Goal: Task Accomplishment & Management: Complete application form

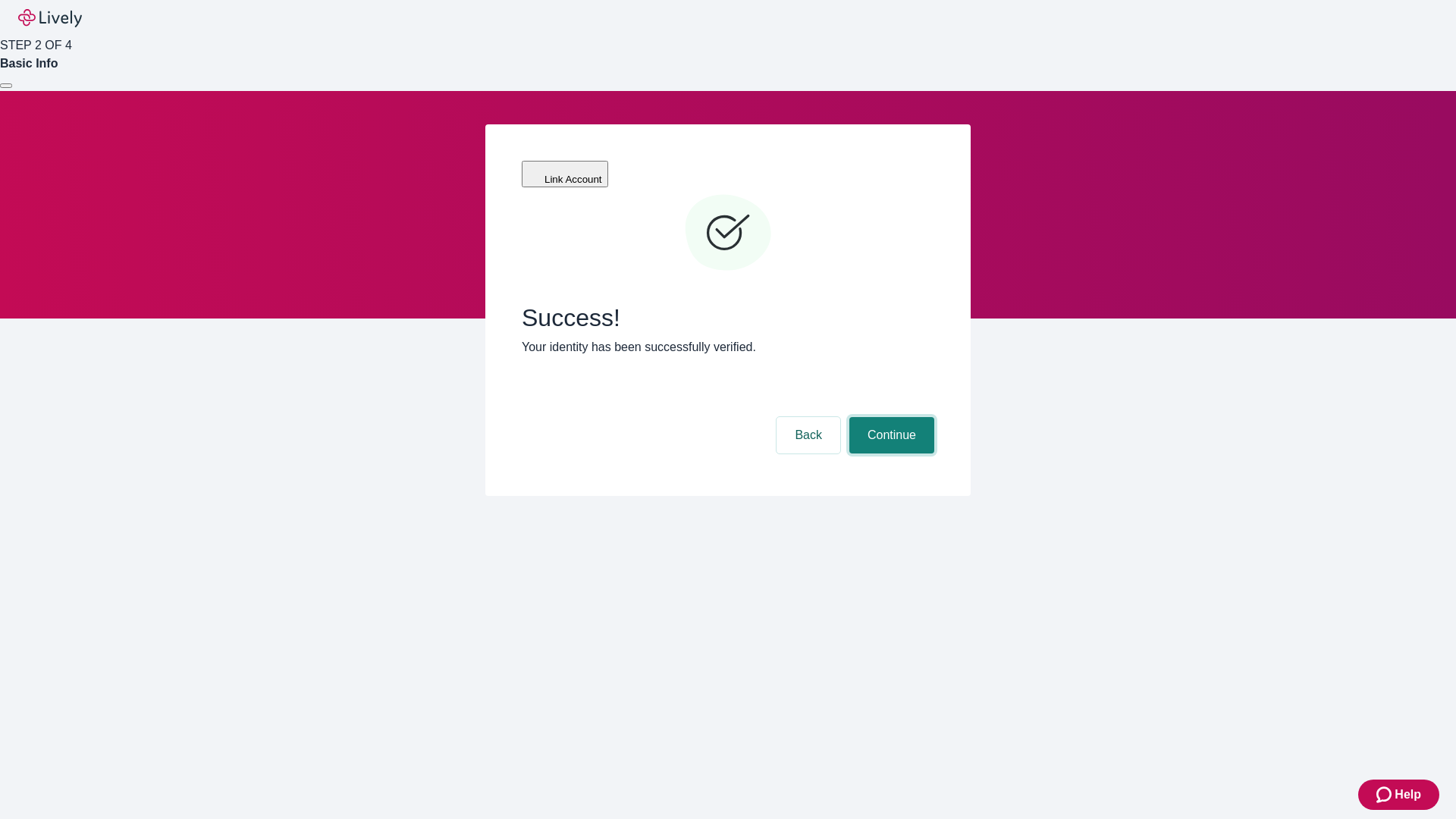
click at [890, 417] on button "Continue" at bounding box center [891, 435] width 85 height 36
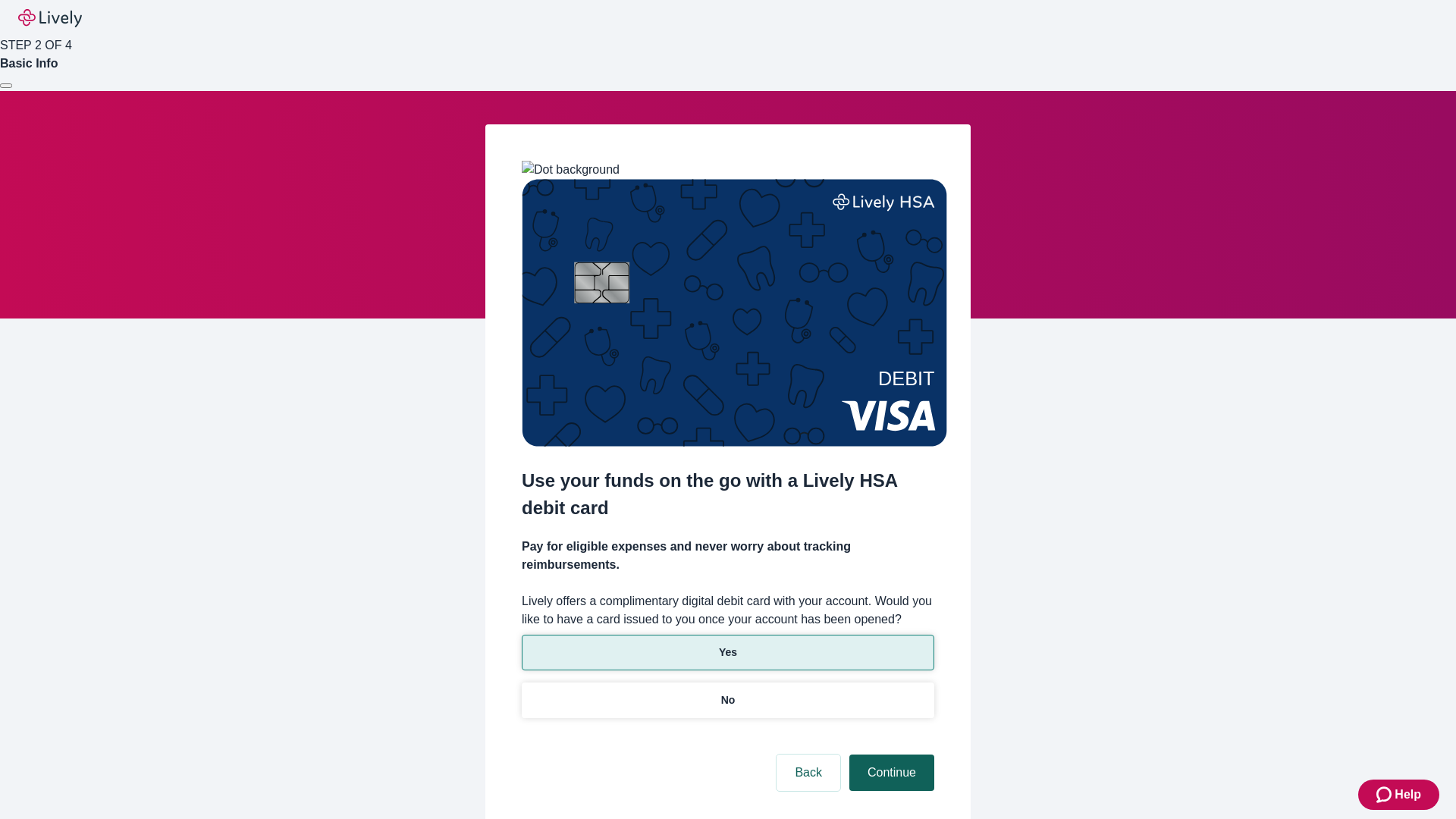
click at [727, 645] on p "Yes" at bounding box center [728, 653] width 18 height 16
click at [890, 755] on button "Continue" at bounding box center [891, 773] width 85 height 36
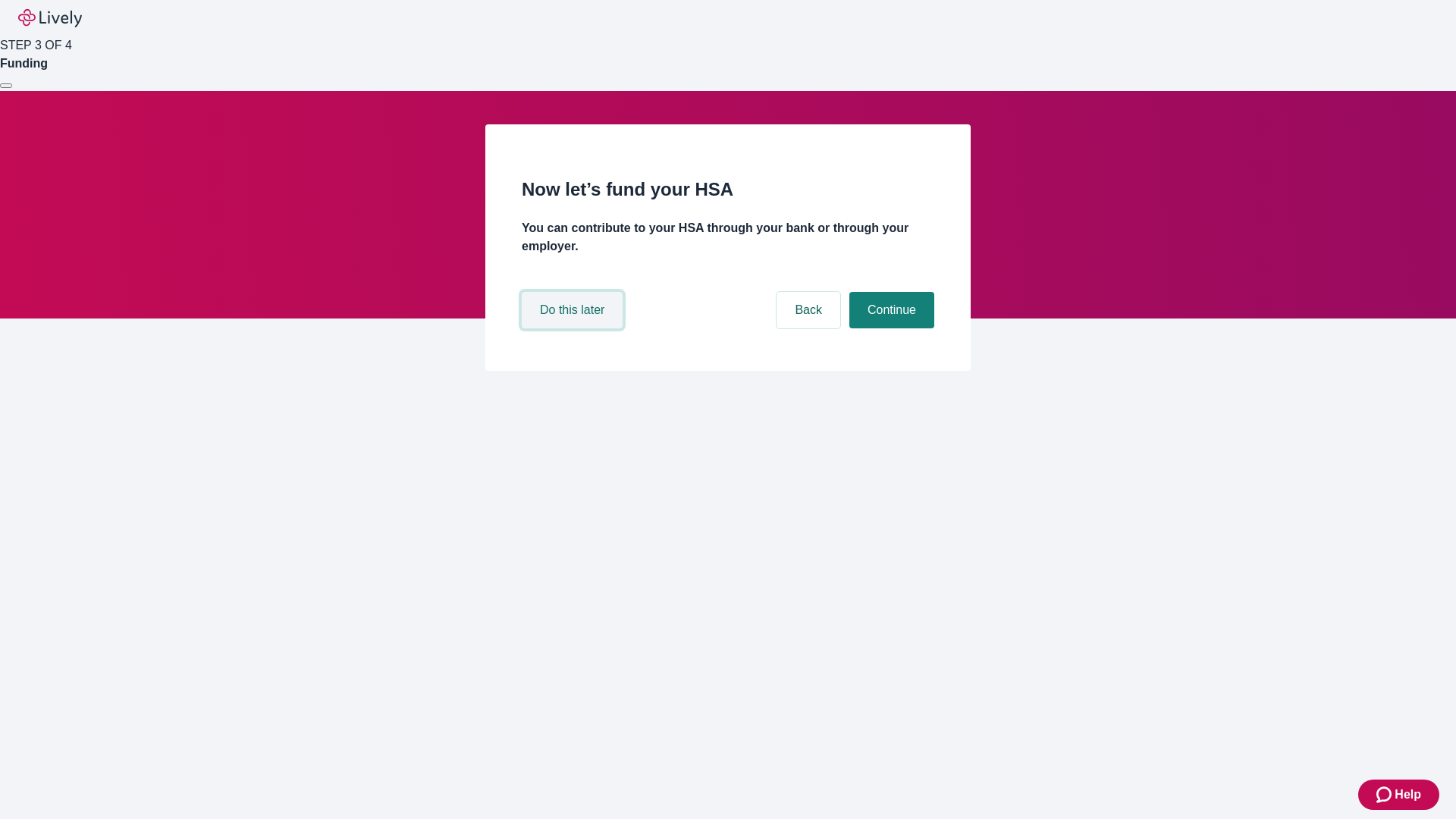
click at [574, 328] on button "Do this later" at bounding box center [572, 310] width 101 height 36
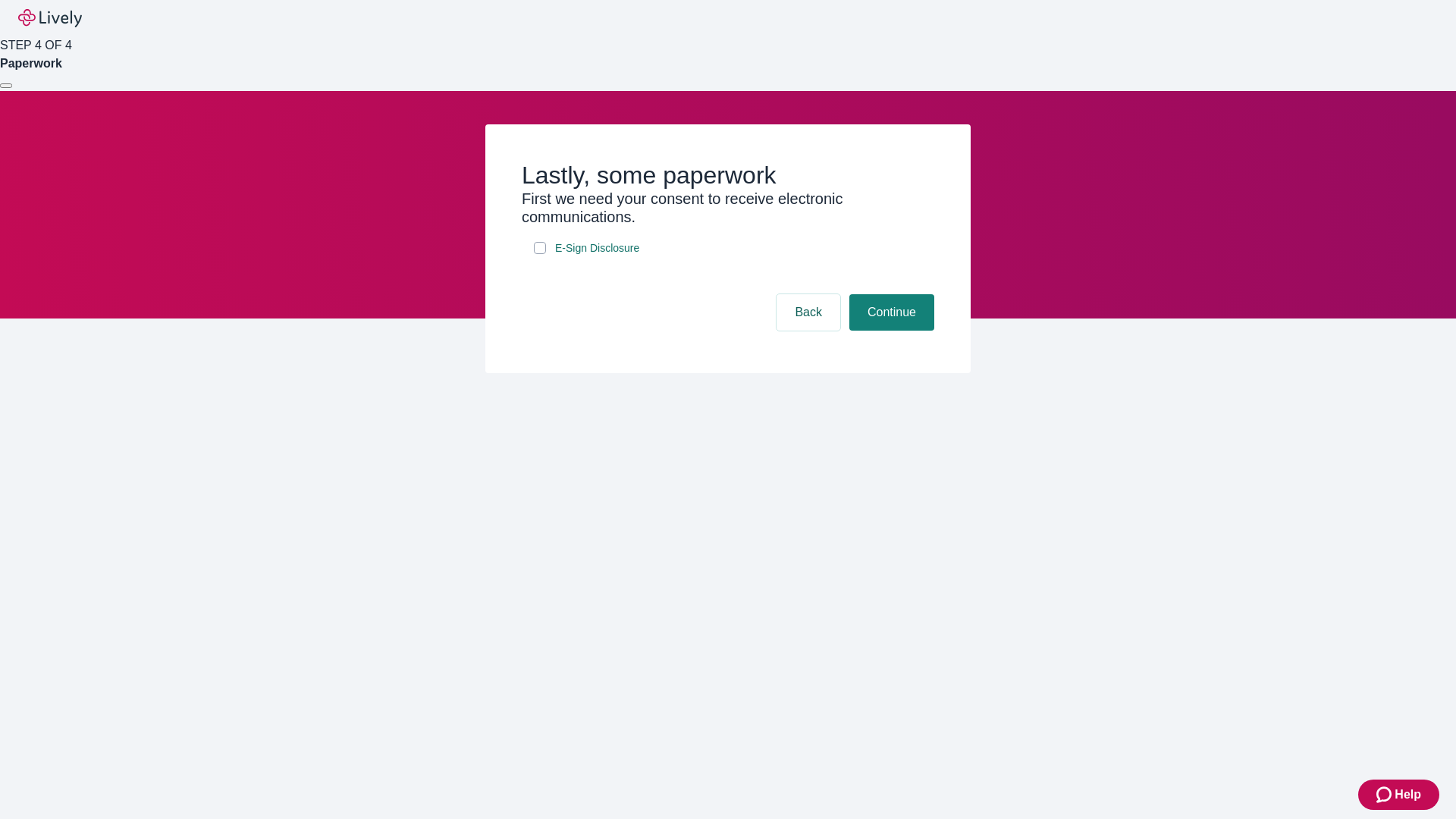
click at [540, 254] on input "E-Sign Disclosure" at bounding box center [539, 247] width 12 height 12
checkbox input "true"
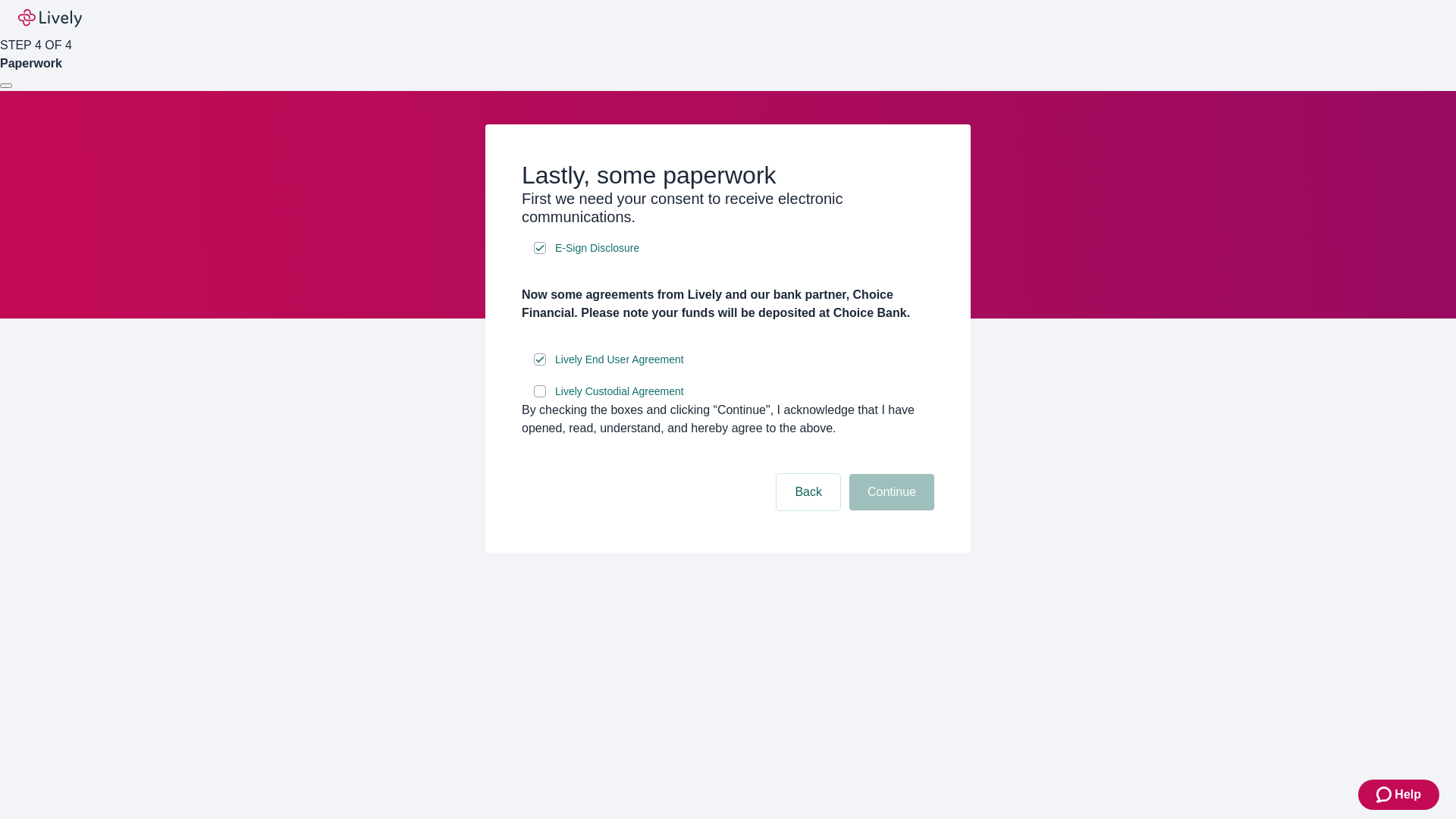
click at [540, 397] on input "Lively Custodial Agreement" at bounding box center [539, 391] width 12 height 12
checkbox input "true"
click at [890, 511] on button "Continue" at bounding box center [891, 492] width 85 height 36
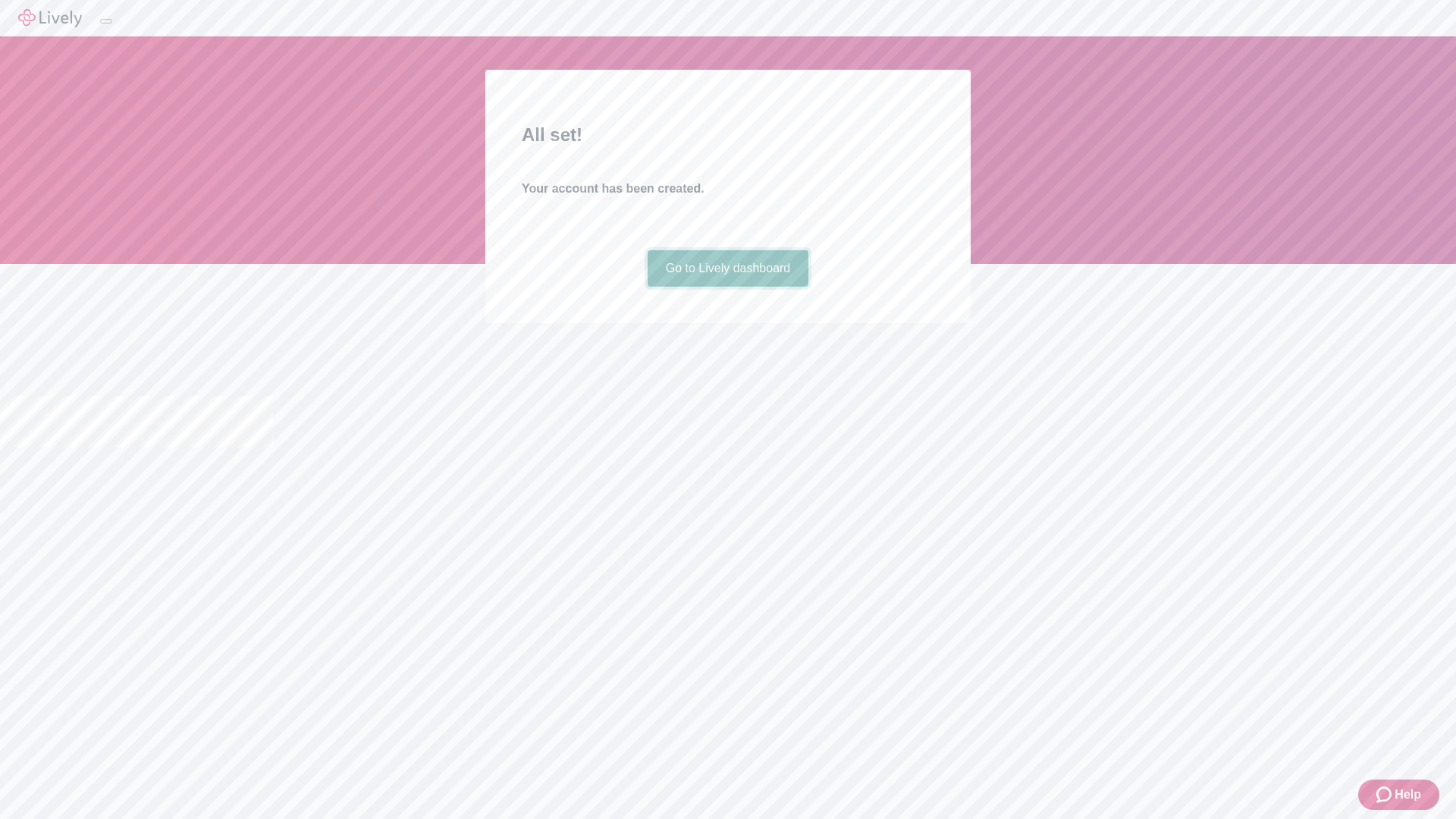
click at [727, 287] on link "Go to Lively dashboard" at bounding box center [729, 269] width 162 height 36
